Goal: Task Accomplishment & Management: Use online tool/utility

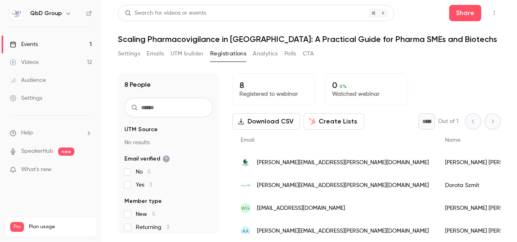
click at [33, 60] on div "Videos" at bounding box center [24, 62] width 29 height 8
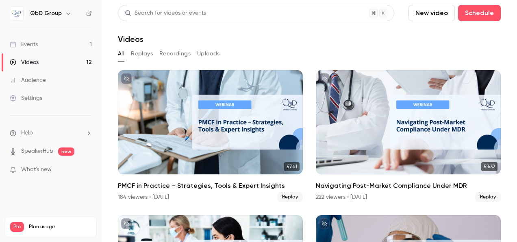
click at [173, 54] on button "Recordings" at bounding box center [174, 53] width 31 height 13
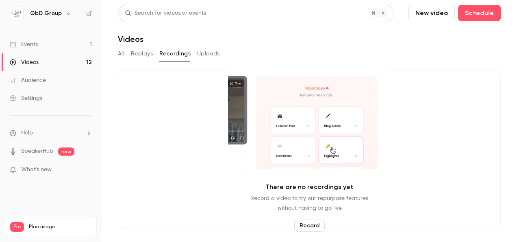
click at [438, 14] on button "New video" at bounding box center [432, 13] width 46 height 16
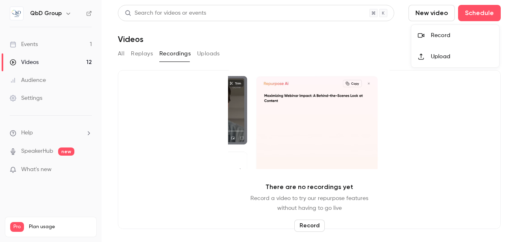
click at [432, 33] on div "Record" at bounding box center [462, 35] width 62 height 8
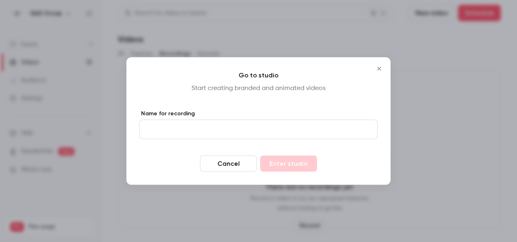
click at [263, 134] on input "Name for recording" at bounding box center [258, 130] width 238 height 20
type input "**********"
click at [297, 164] on button "Enter studio" at bounding box center [288, 163] width 57 height 16
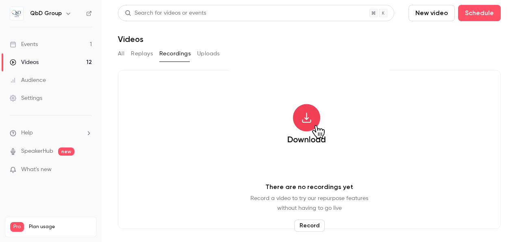
click at [124, 54] on button "All" at bounding box center [121, 53] width 7 height 13
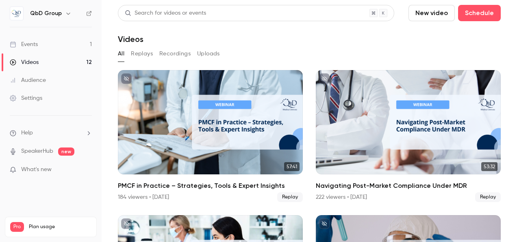
click at [168, 54] on button "Recordings" at bounding box center [174, 53] width 31 height 13
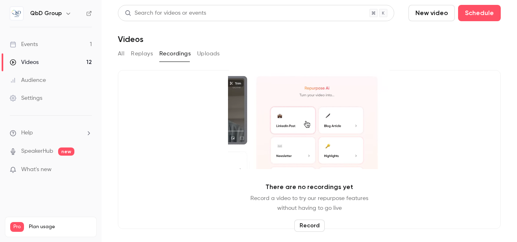
click at [119, 52] on button "All" at bounding box center [121, 53] width 7 height 13
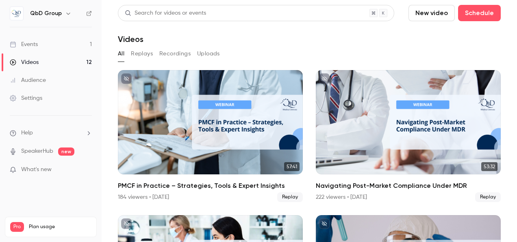
click at [171, 50] on button "Recordings" at bounding box center [174, 53] width 31 height 13
